Goal: Check status

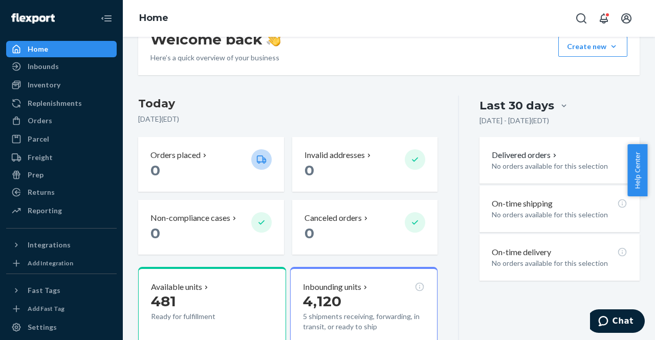
scroll to position [170, 0]
click at [33, 97] on div "Replenishments" at bounding box center [61, 103] width 109 height 14
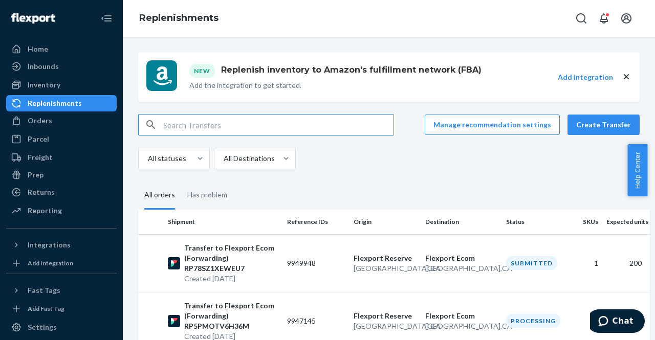
scroll to position [72, 0]
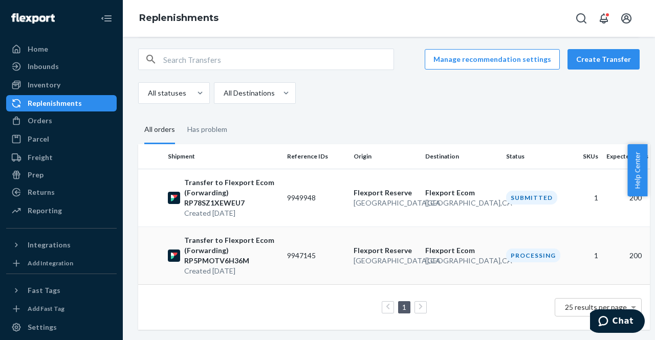
click at [194, 240] on p "Transfer to Flexport Ecom (Forwarding) RP5PMOTV6H36M" at bounding box center [231, 251] width 95 height 31
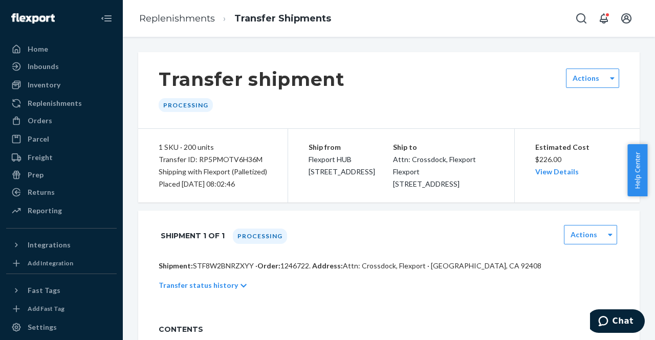
scroll to position [129, 0]
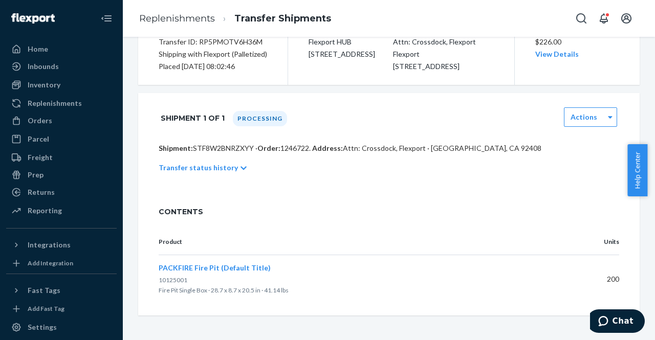
click at [241, 168] on icon at bounding box center [244, 169] width 6 height 4
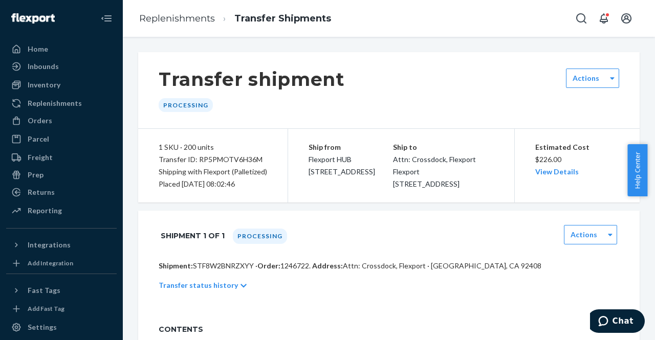
click at [232, 299] on div "Transfer status history" at bounding box center [389, 285] width 461 height 29
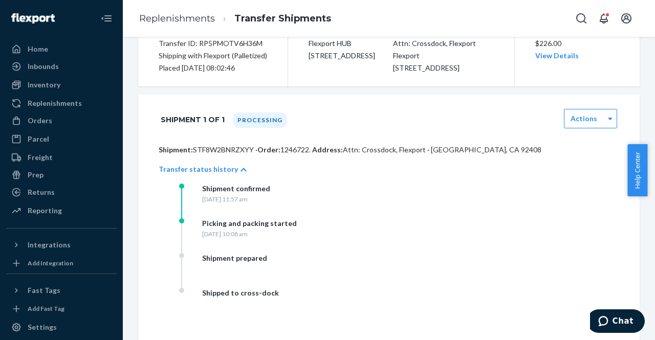
scroll to position [117, 0]
